Goal: Navigation & Orientation: Find specific page/section

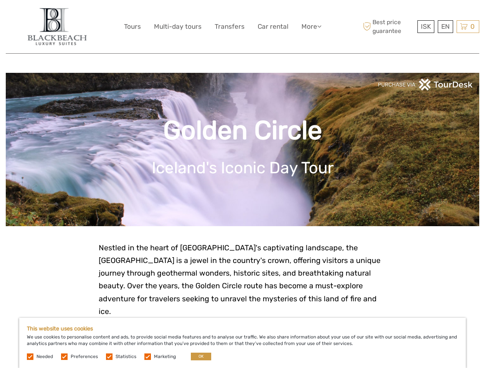
click at [310, 26] on link "More" at bounding box center [311, 26] width 20 height 11
click at [320, 26] on icon at bounding box center [319, 26] width 4 height 7
click at [425, 26] on span "ISK" at bounding box center [426, 27] width 10 height 8
click at [445, 26] on div "EN English Español Deutsch" at bounding box center [444, 26] width 15 height 13
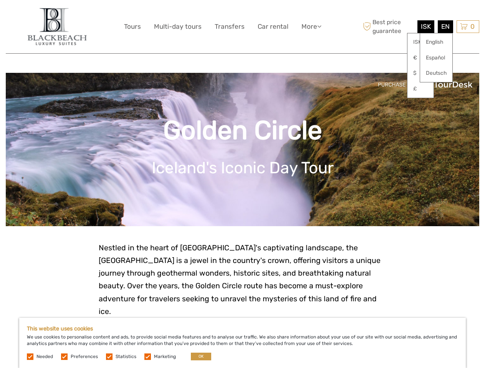
click at [467, 26] on div "0 Items Total 0 ISK Checkout The shopping cart is empty." at bounding box center [467, 26] width 23 height 13
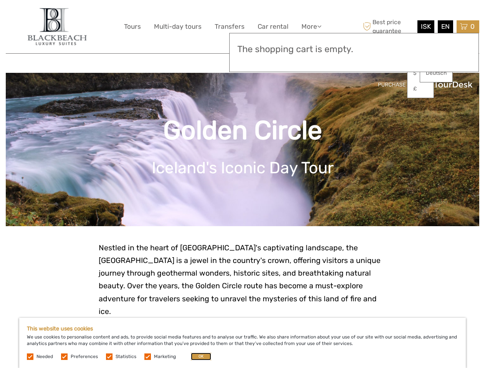
click at [198, 357] on button "OK" at bounding box center [201, 357] width 20 height 8
